Goal: Task Accomplishment & Management: Use online tool/utility

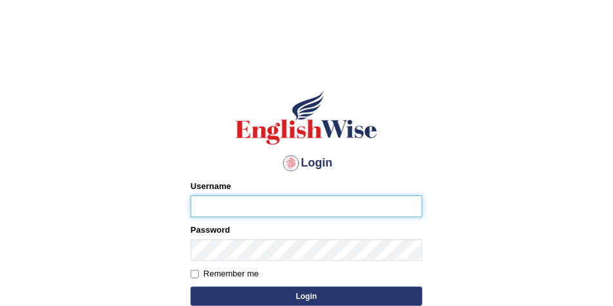
type input "maitree_parramatta"
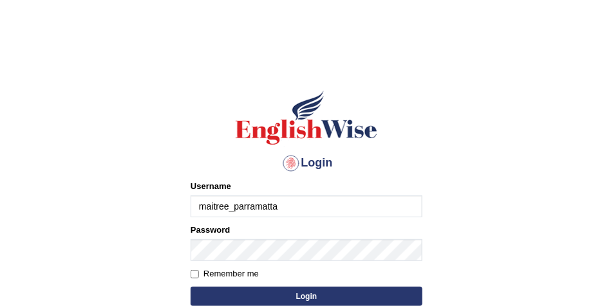
click at [263, 296] on button "Login" at bounding box center [306, 296] width 232 height 19
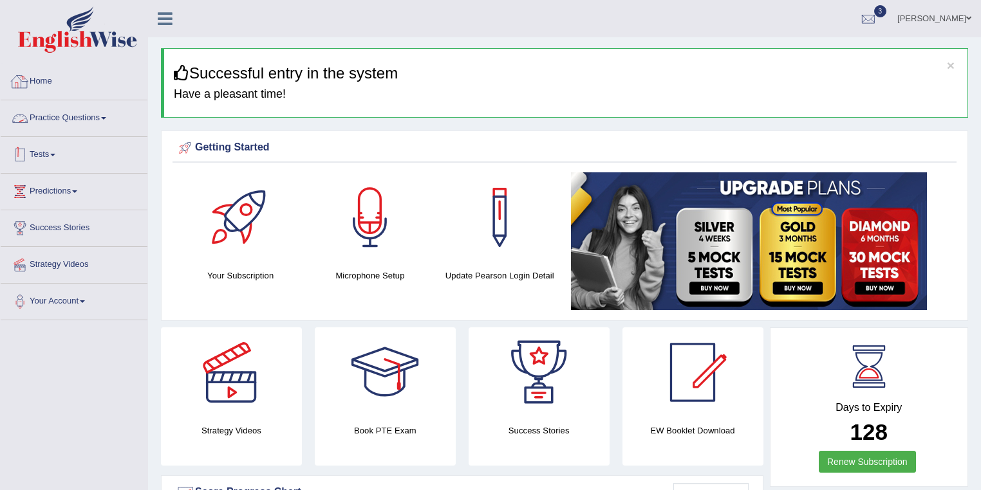
click at [86, 125] on link "Practice Questions" at bounding box center [74, 116] width 147 height 32
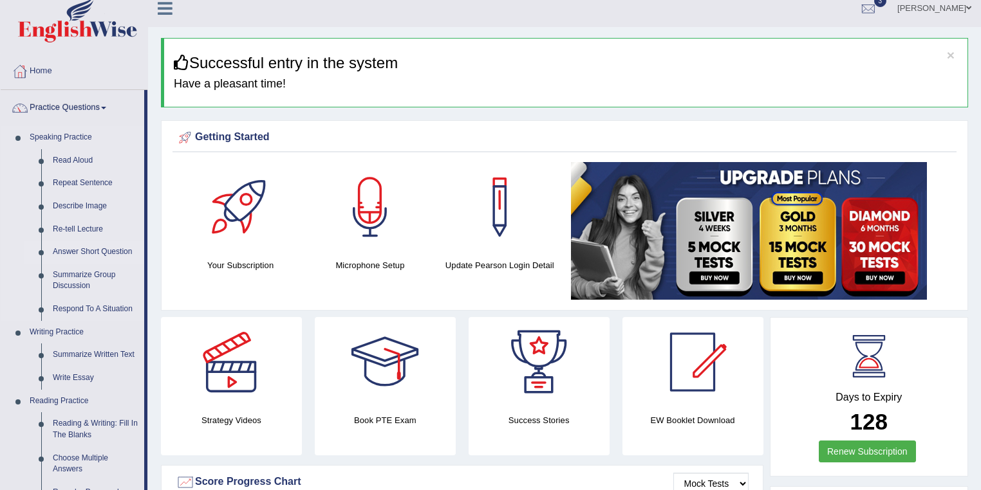
scroll to position [137, 0]
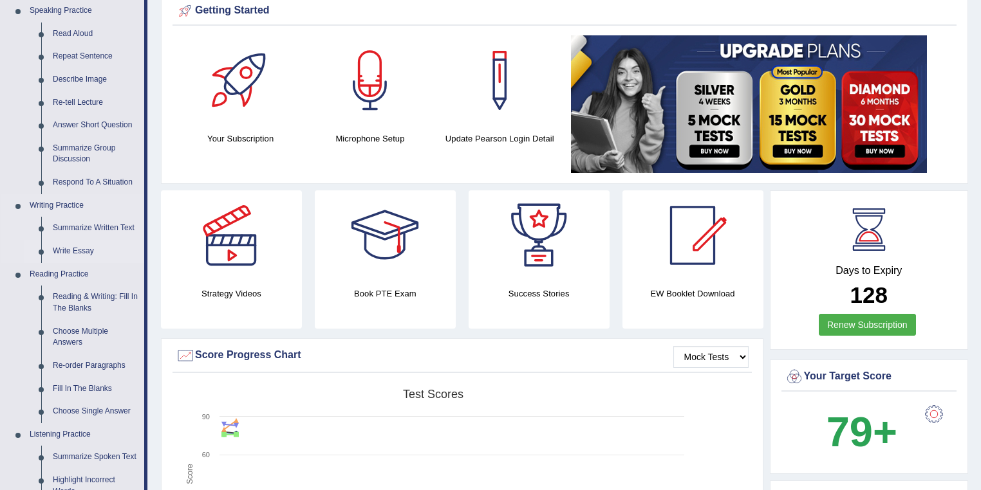
click at [67, 254] on link "Write Essay" at bounding box center [95, 251] width 97 height 23
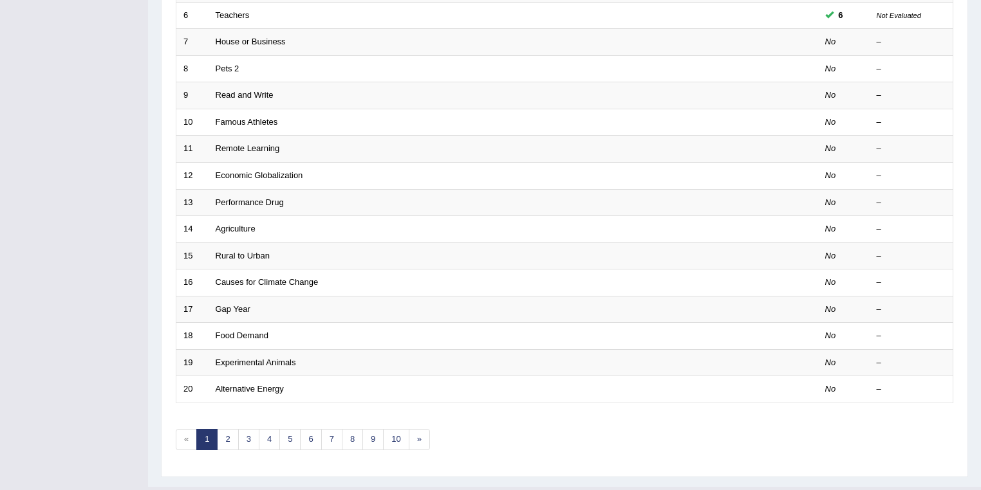
scroll to position [358, 0]
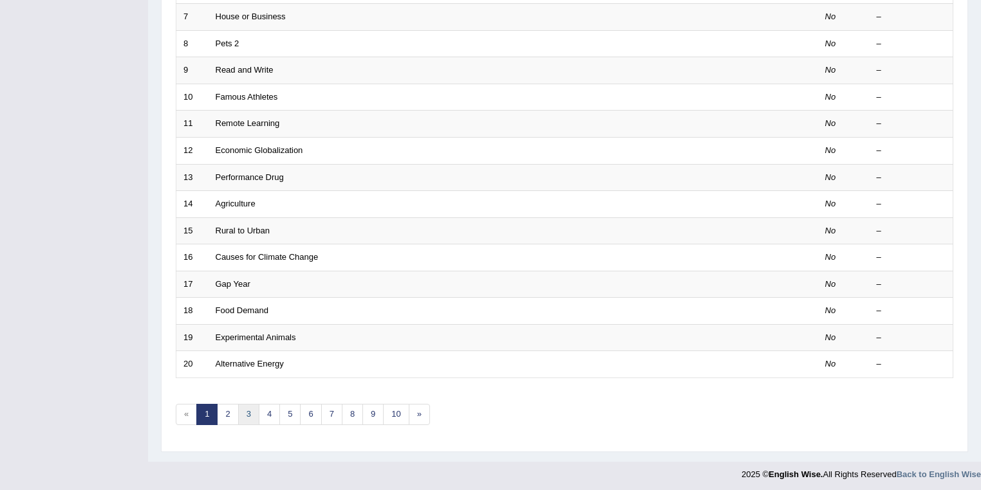
click at [247, 404] on link "3" at bounding box center [248, 414] width 21 height 21
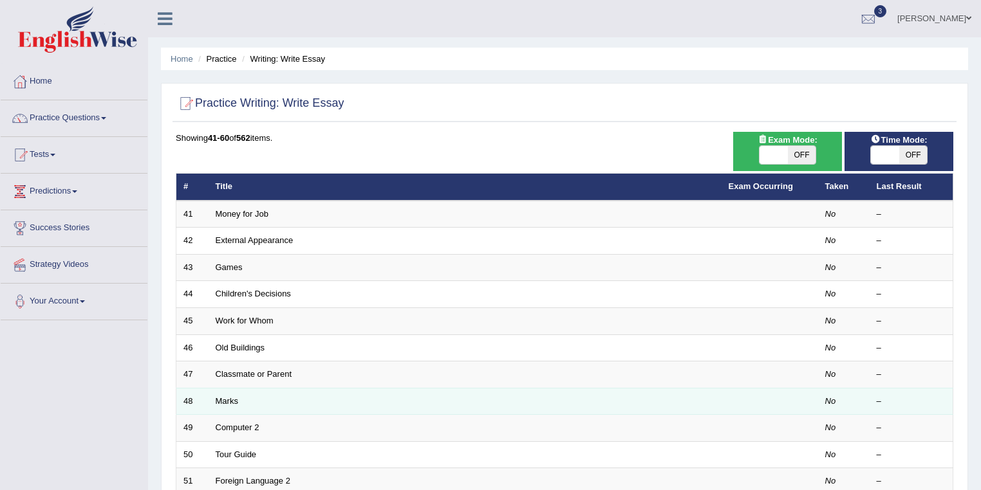
click at [223, 391] on td "Marks" at bounding box center [464, 401] width 513 height 27
click at [230, 398] on link "Marks" at bounding box center [227, 401] width 23 height 10
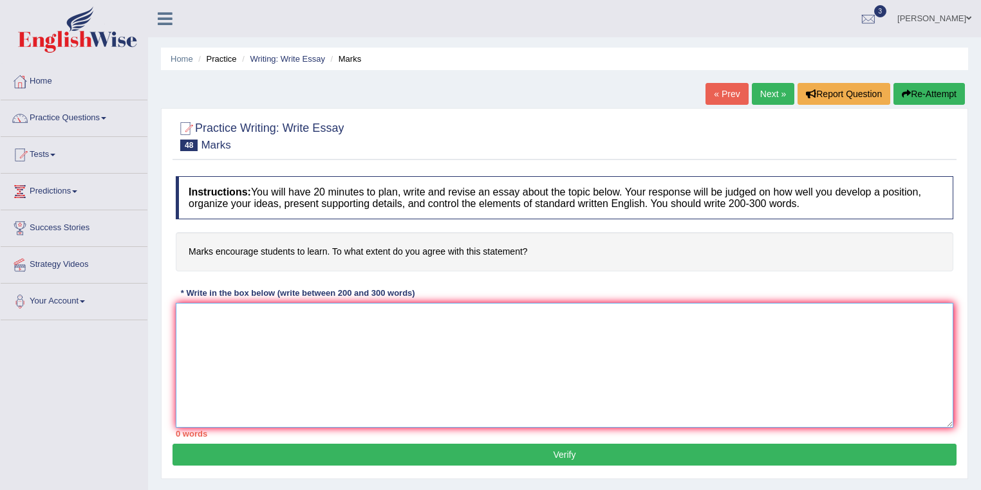
click at [275, 332] on textarea at bounding box center [564, 365] width 777 height 125
type textarea "I"
type textarea "Nowadays,"
click at [64, 86] on link "Home" at bounding box center [74, 80] width 147 height 32
click at [100, 114] on link "Practice Questions" at bounding box center [74, 116] width 147 height 32
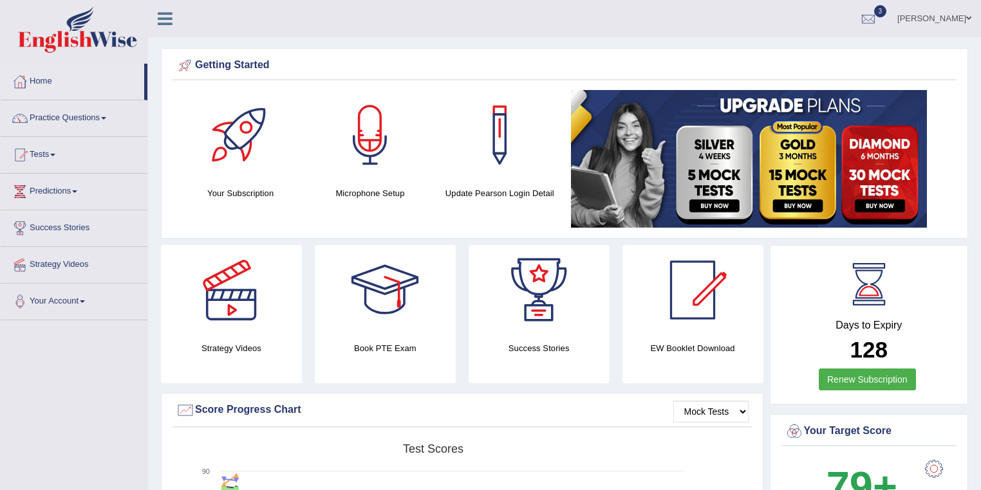
click at [952, 8] on link "[PERSON_NAME]" at bounding box center [933, 16] width 93 height 33
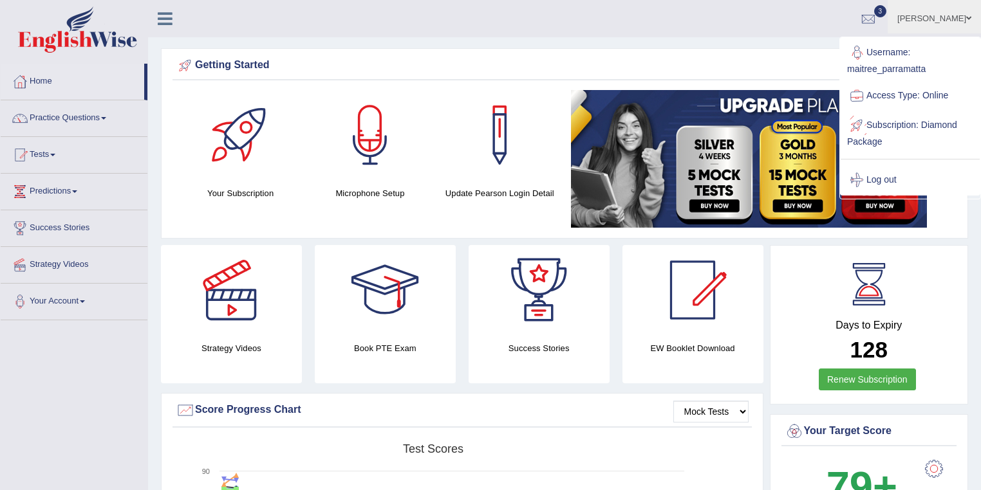
click at [883, 178] on link "Log out" at bounding box center [909, 180] width 139 height 30
